Goal: Task Accomplishment & Management: Use online tool/utility

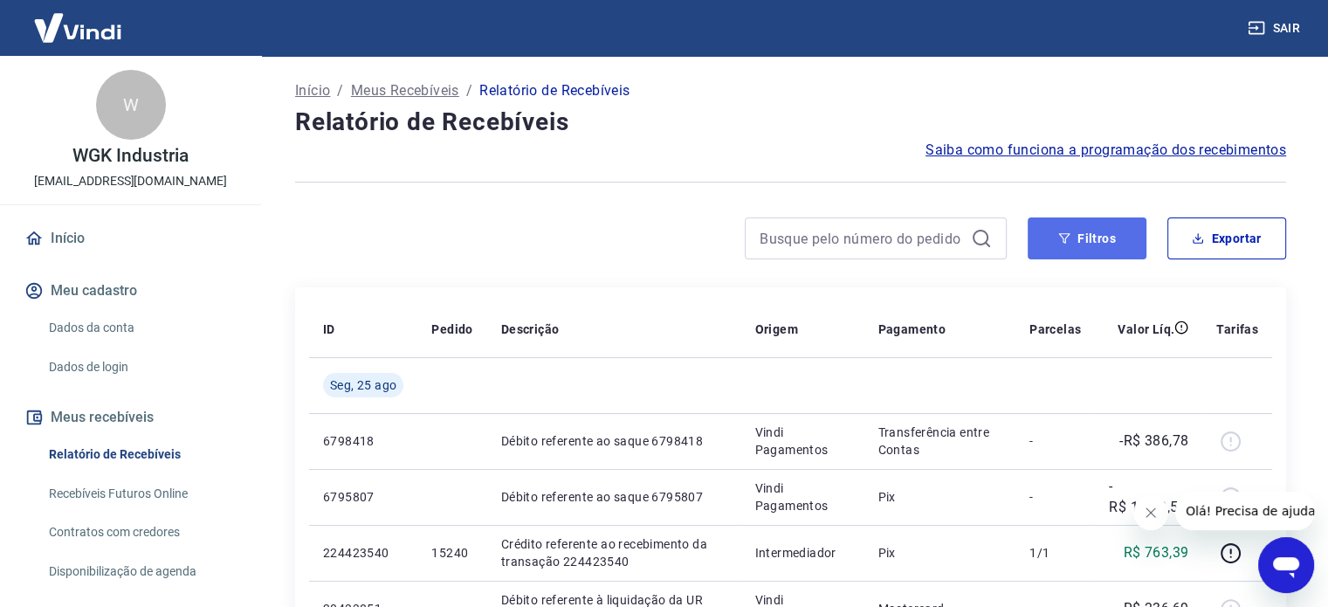
click at [1086, 239] on button "Filtros" at bounding box center [1087, 238] width 119 height 42
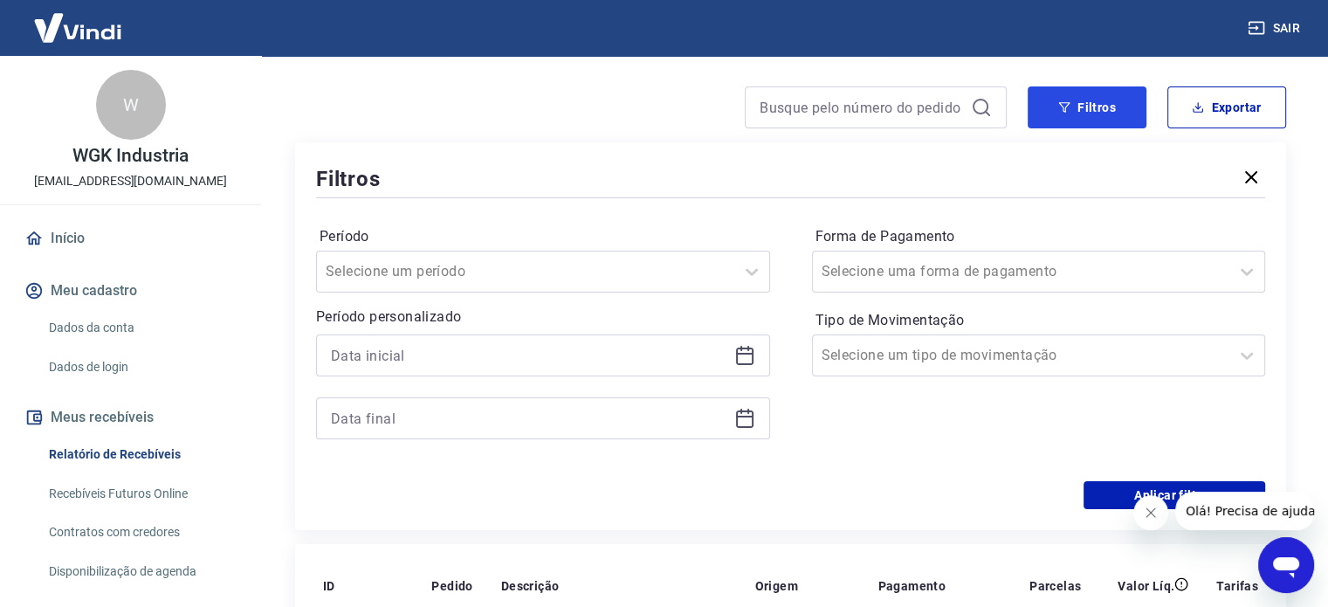
scroll to position [175, 0]
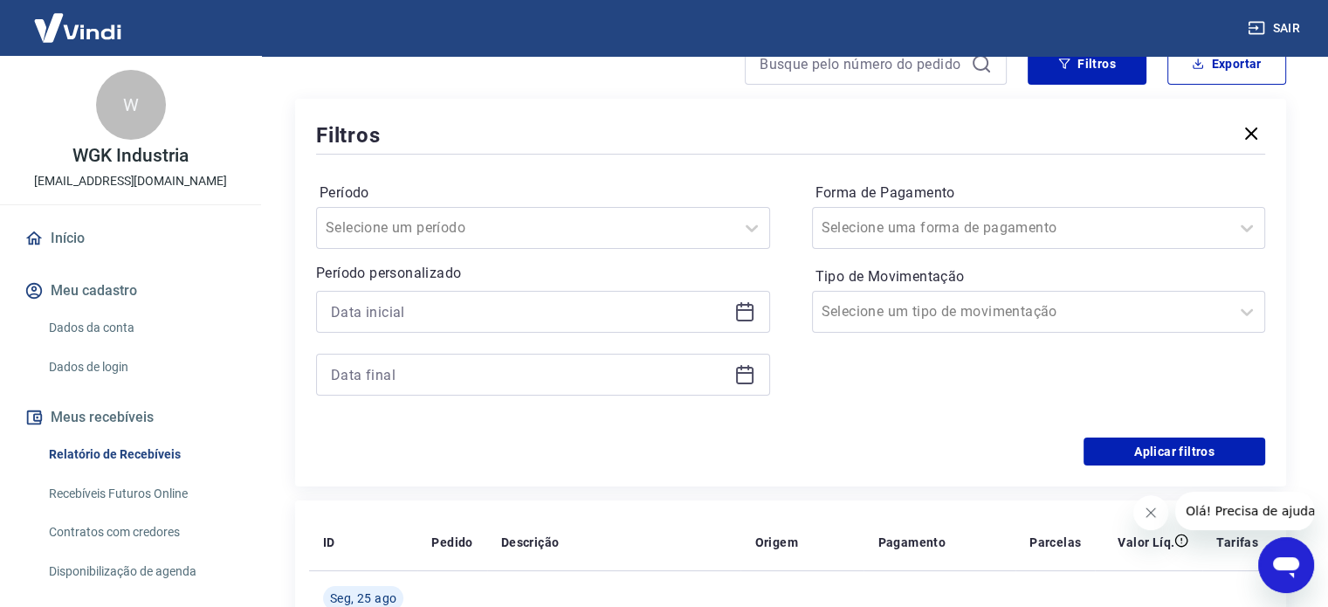
click at [742, 310] on icon at bounding box center [744, 310] width 17 height 2
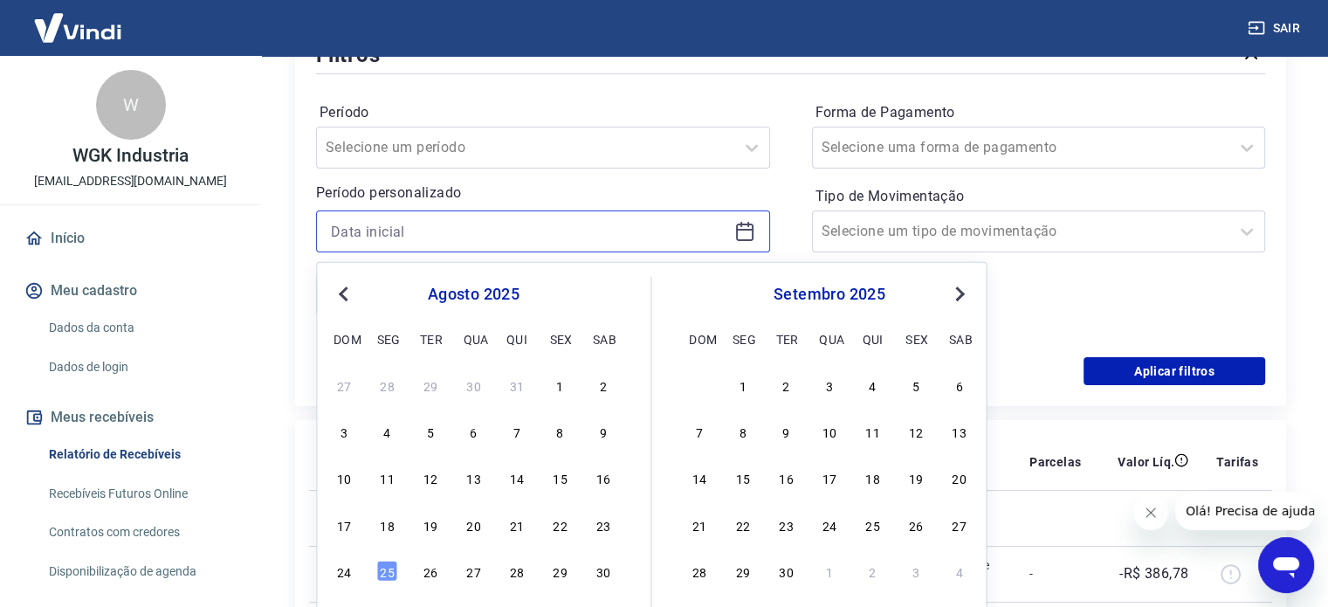
scroll to position [349, 0]
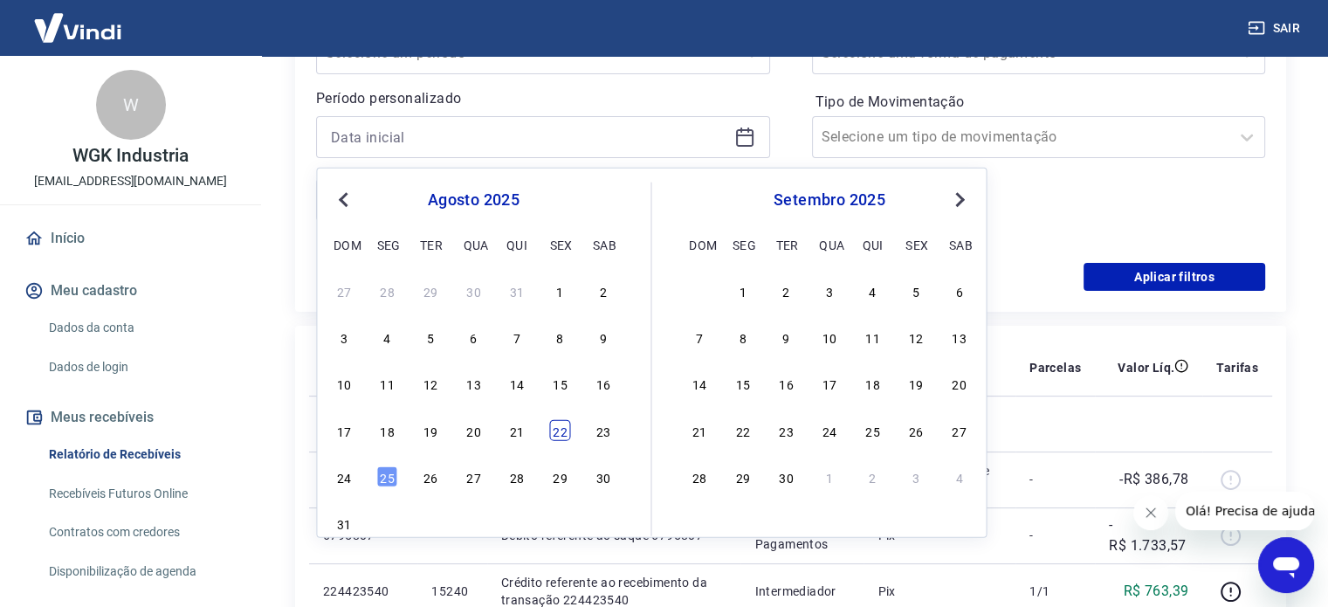
click at [559, 431] on div "22" at bounding box center [559, 429] width 21 height 21
type input "[DATE]"
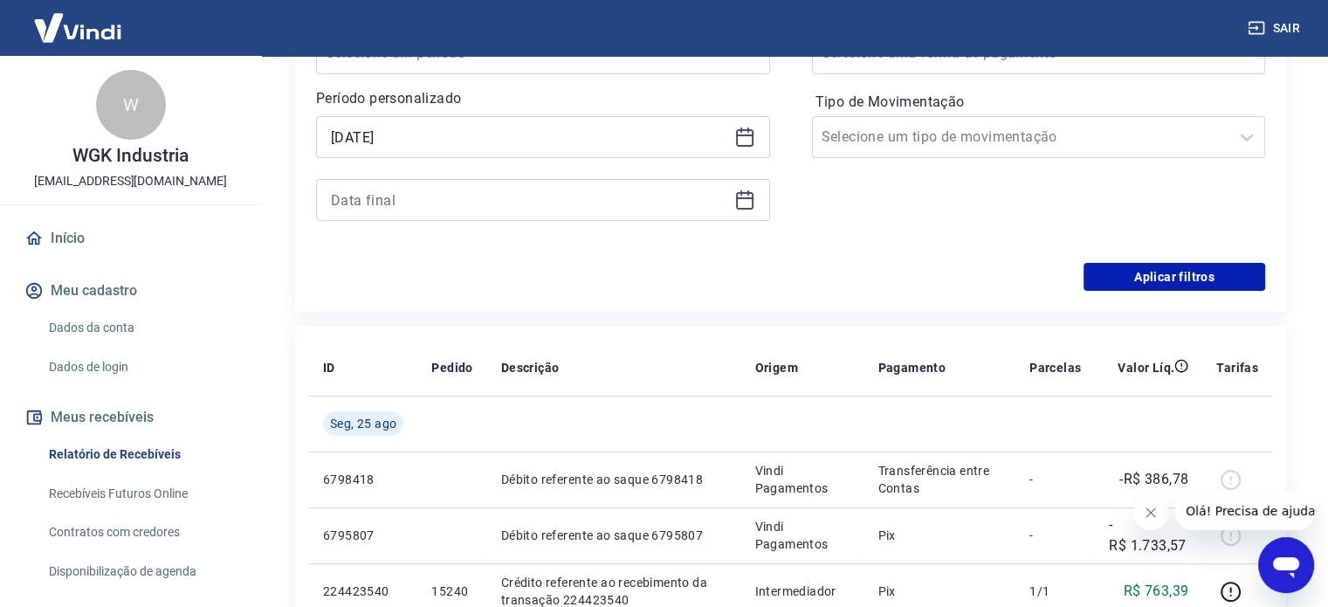
click at [752, 204] on icon at bounding box center [744, 200] width 17 height 17
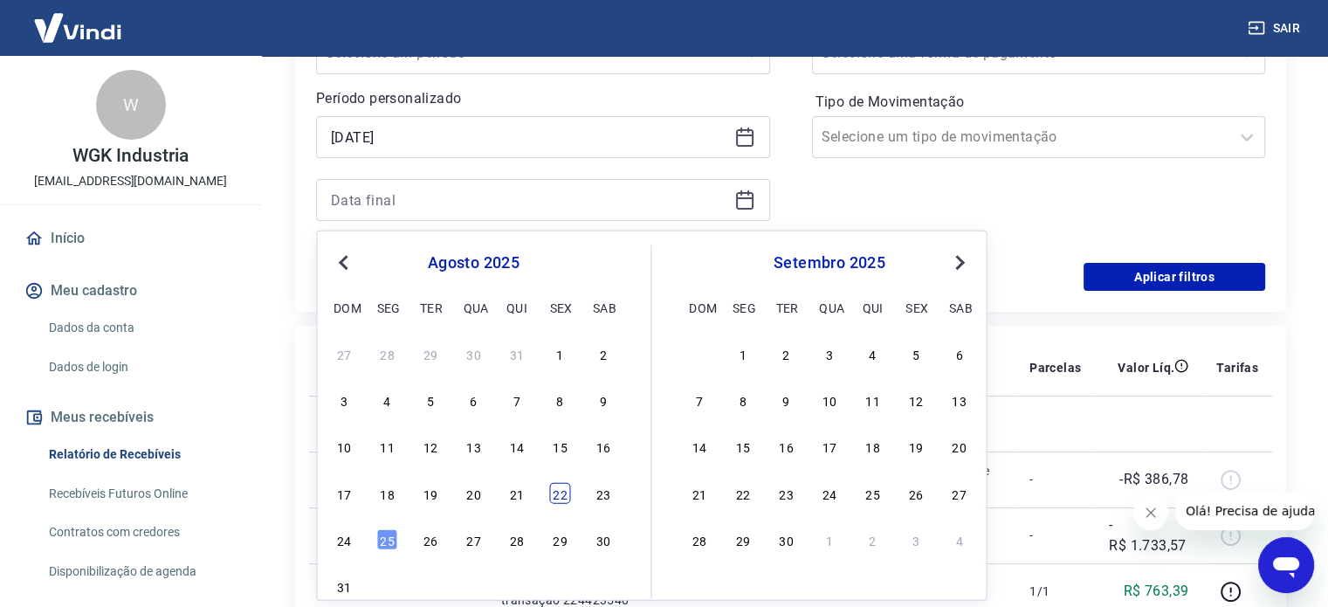
click at [560, 495] on div "22" at bounding box center [559, 492] width 21 height 21
type input "[DATE]"
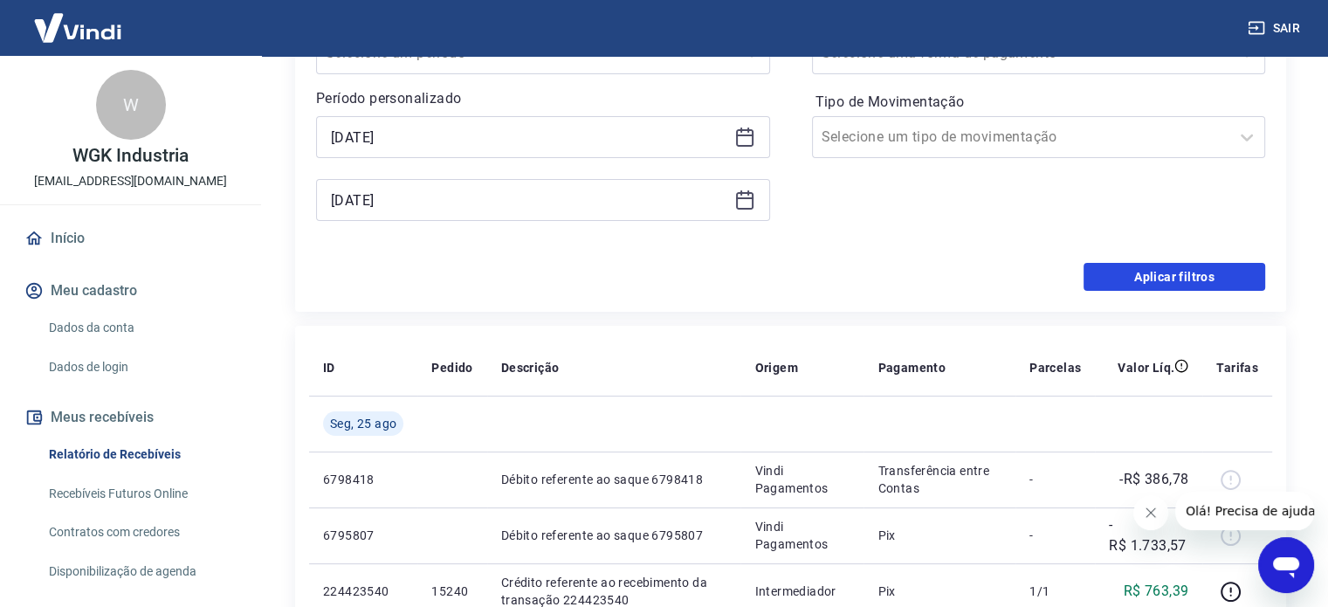
click at [1165, 274] on button "Aplicar filtros" at bounding box center [1175, 277] width 182 height 28
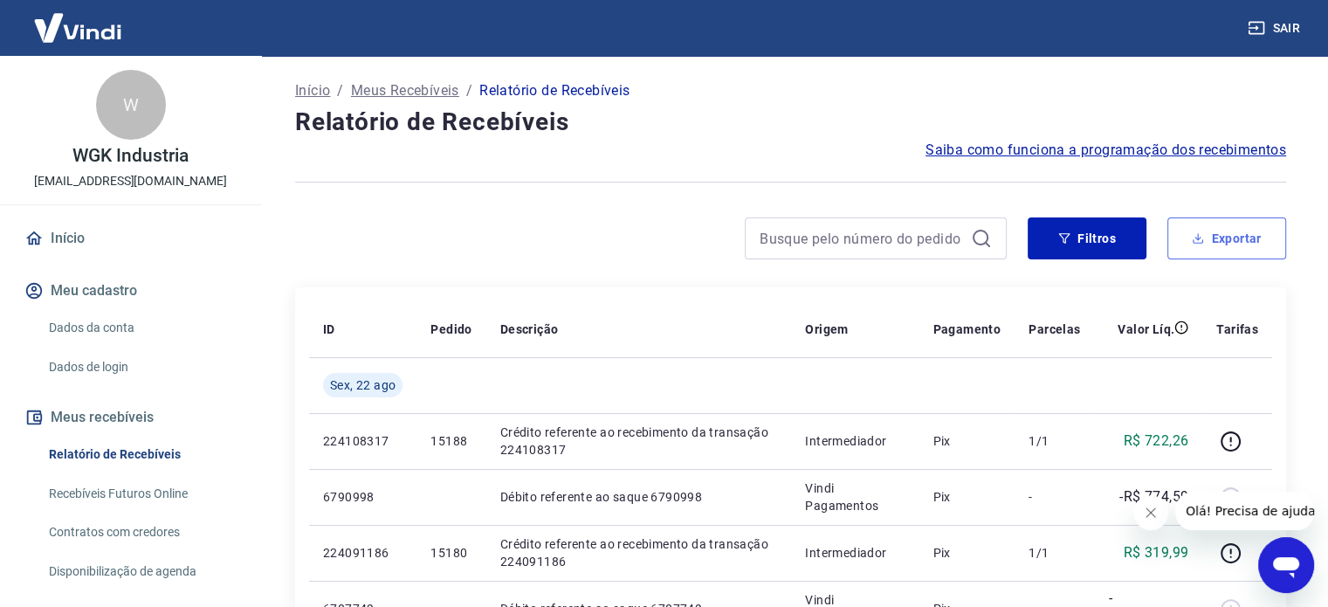
click at [1255, 241] on button "Exportar" at bounding box center [1227, 238] width 119 height 42
type input "[DATE]"
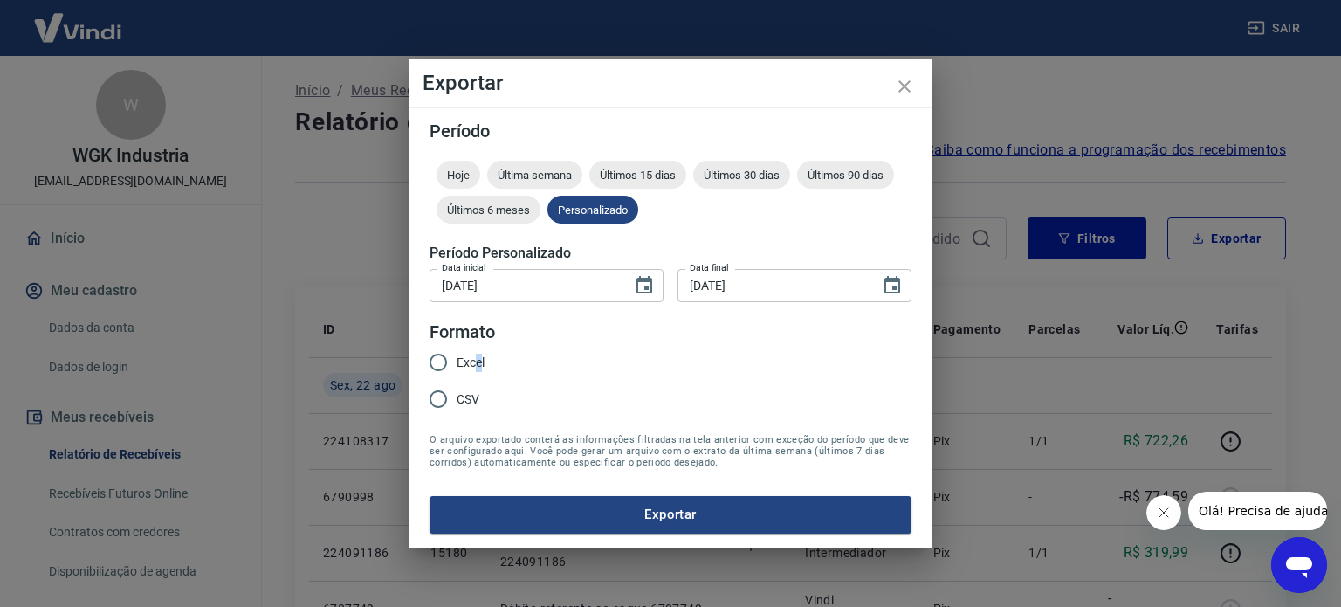
click at [479, 360] on span "Excel" at bounding box center [471, 363] width 28 height 18
click at [431, 369] on input "Excel" at bounding box center [438, 362] width 37 height 37
radio input "true"
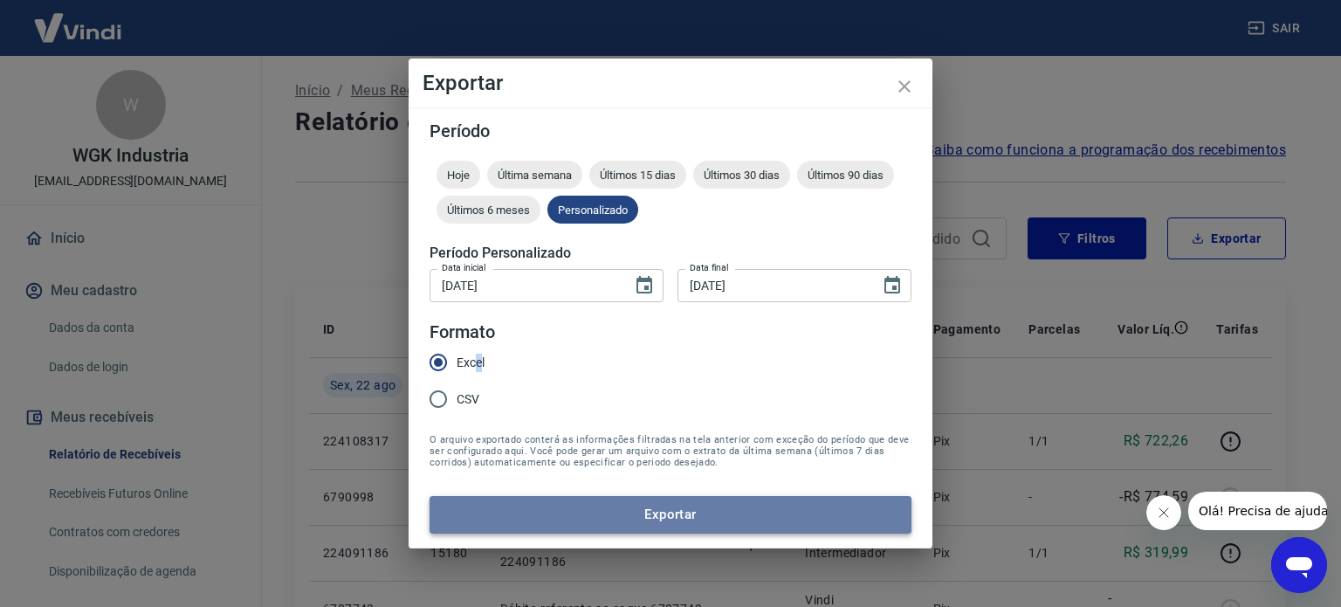
click at [689, 516] on button "Exportar" at bounding box center [671, 514] width 482 height 37
